Goal: Information Seeking & Learning: Learn about a topic

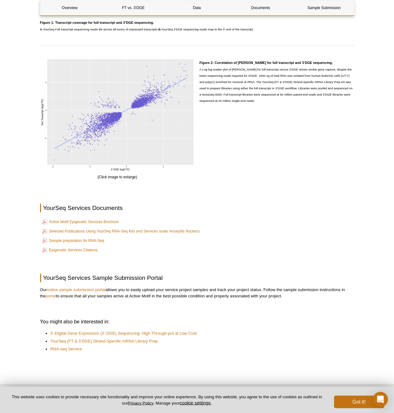
scroll to position [780, 0]
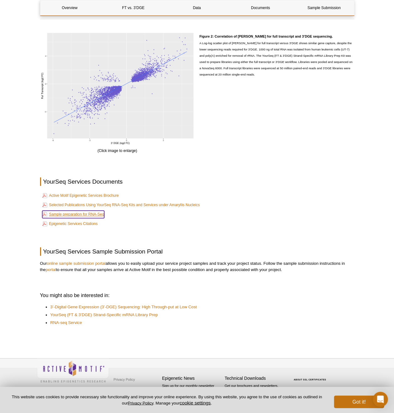
click at [98, 211] on link "Sample preparation for RNA-Seq" at bounding box center [73, 215] width 62 height 8
click at [97, 314] on link "YourSeq (FT & 3’DGE) Strand-Specific mRNA Library Prep" at bounding box center [104, 315] width 108 height 6
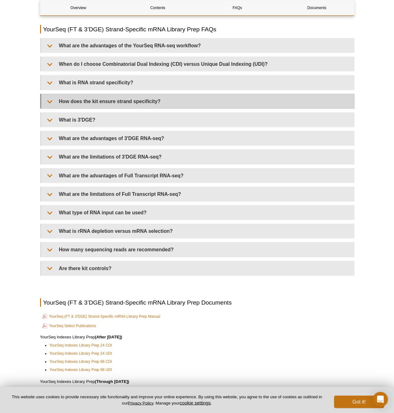
scroll to position [1183, 0]
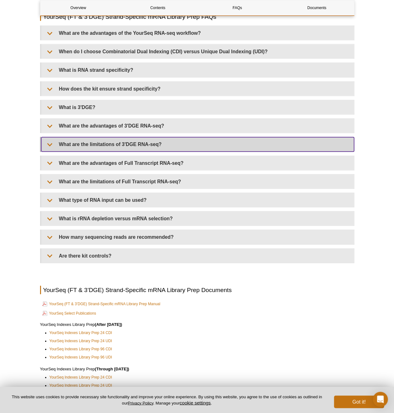
click at [187, 151] on summary "What are the limitations of 3'DGE RNA-seq?" at bounding box center [197, 144] width 313 height 14
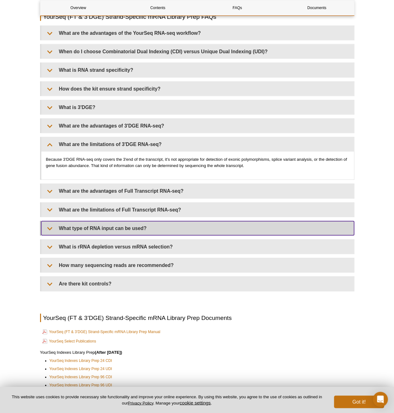
click at [153, 235] on summary "What type of RNA input can be used?" at bounding box center [197, 228] width 313 height 14
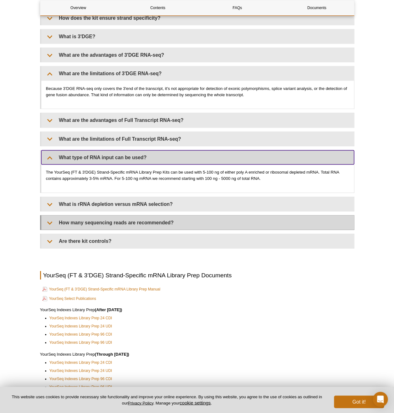
scroll to position [1254, 0]
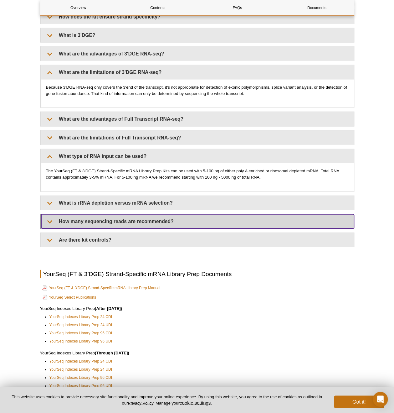
click at [170, 226] on summary "How many sequencing reads are recommended?" at bounding box center [197, 221] width 313 height 14
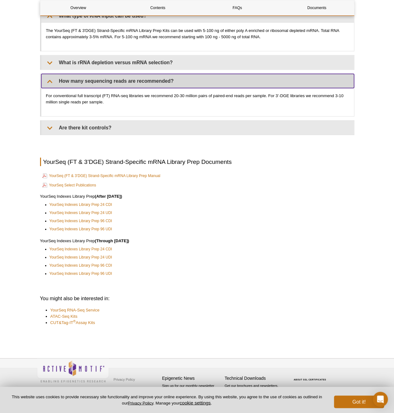
scroll to position [1404, 0]
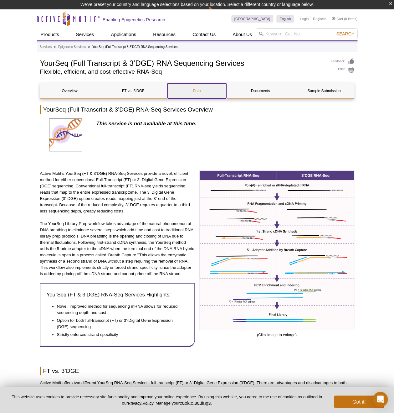
click at [206, 90] on link "Data" at bounding box center [197, 90] width 59 height 15
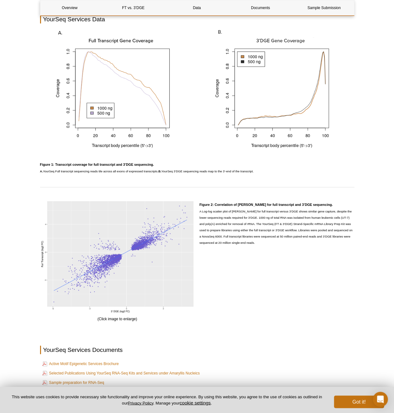
scroll to position [615, 0]
